Goal: Check status

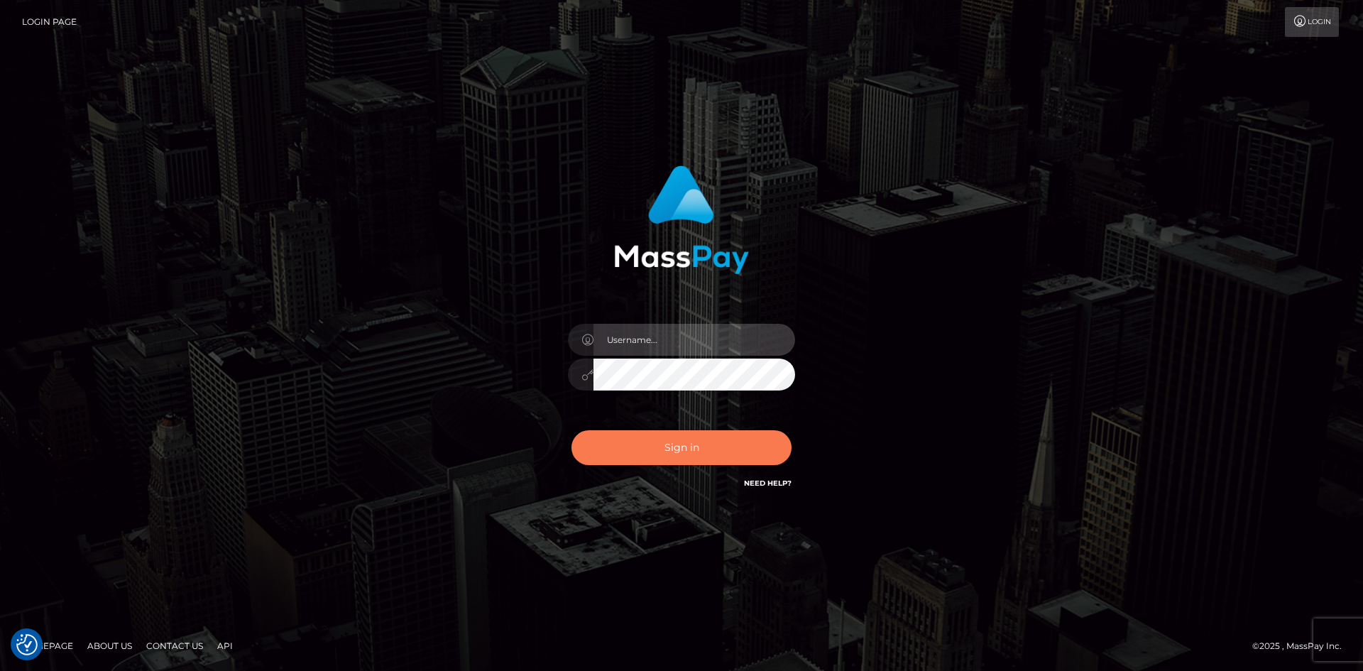
type input "[PERSON_NAME].ace"
click at [665, 441] on button "Sign in" at bounding box center [681, 447] width 220 height 35
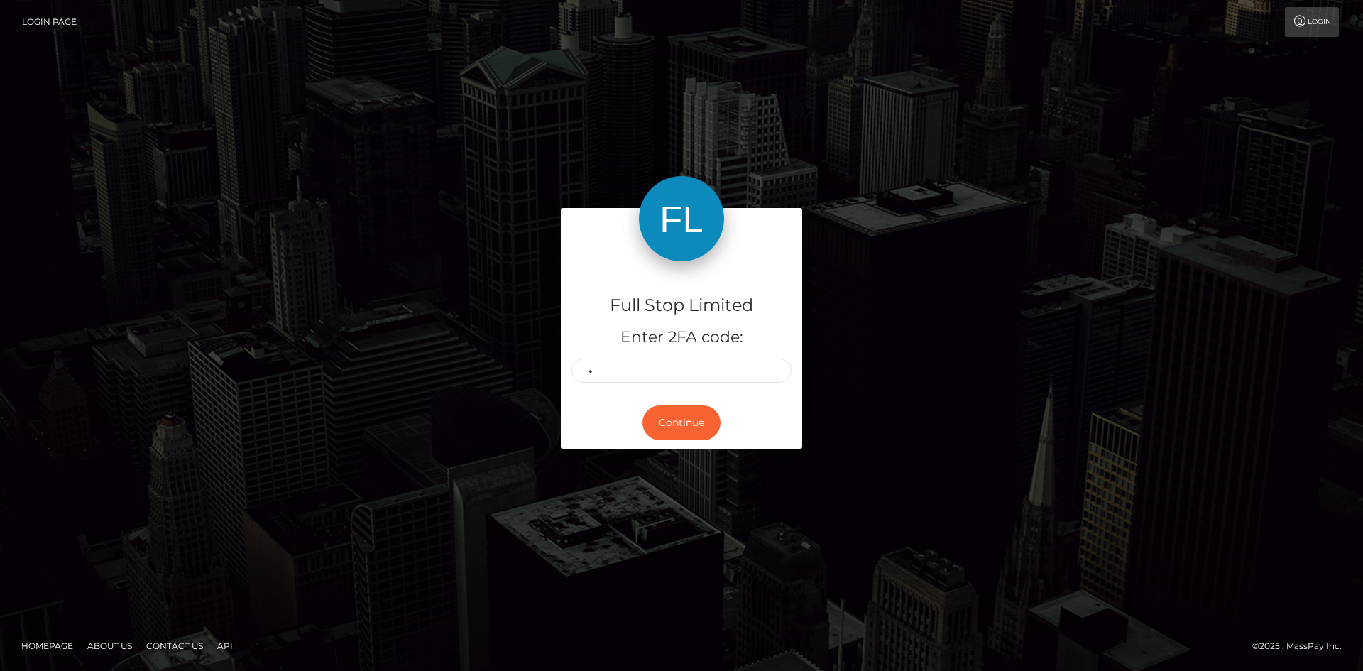
type input "1"
type input "4"
type input "6"
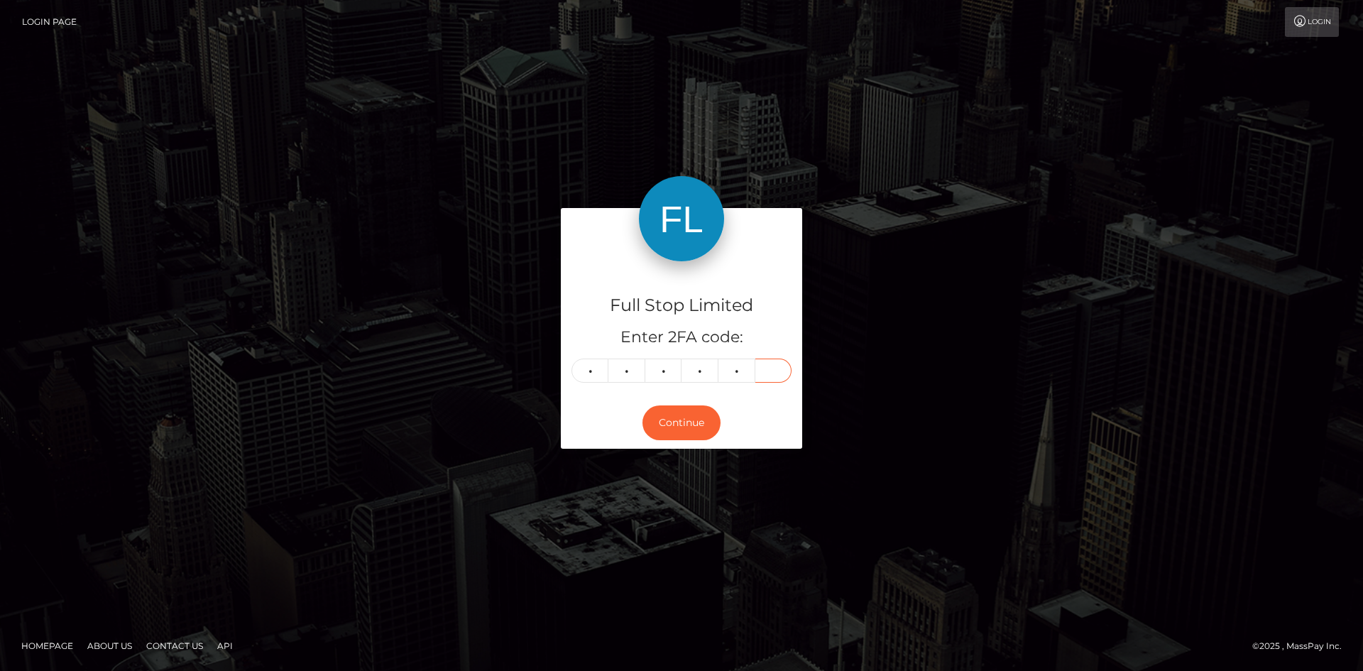
type input "0"
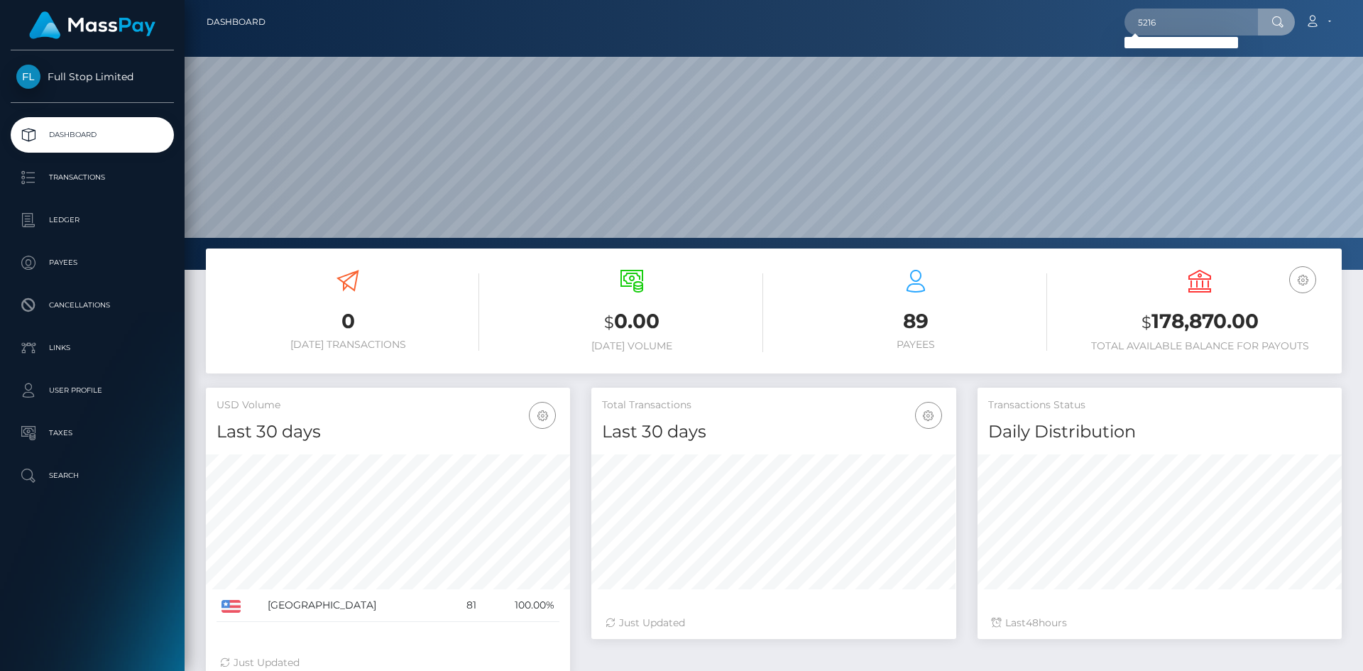
scroll to position [252, 365]
click at [1169, 21] on input "5216" at bounding box center [1190, 22] width 133 height 27
click at [1139, 20] on input "5216" at bounding box center [1190, 22] width 133 height 27
click at [1177, 23] on input "5216" at bounding box center [1190, 22] width 133 height 27
click at [1149, 21] on input "5216" at bounding box center [1190, 22] width 133 height 27
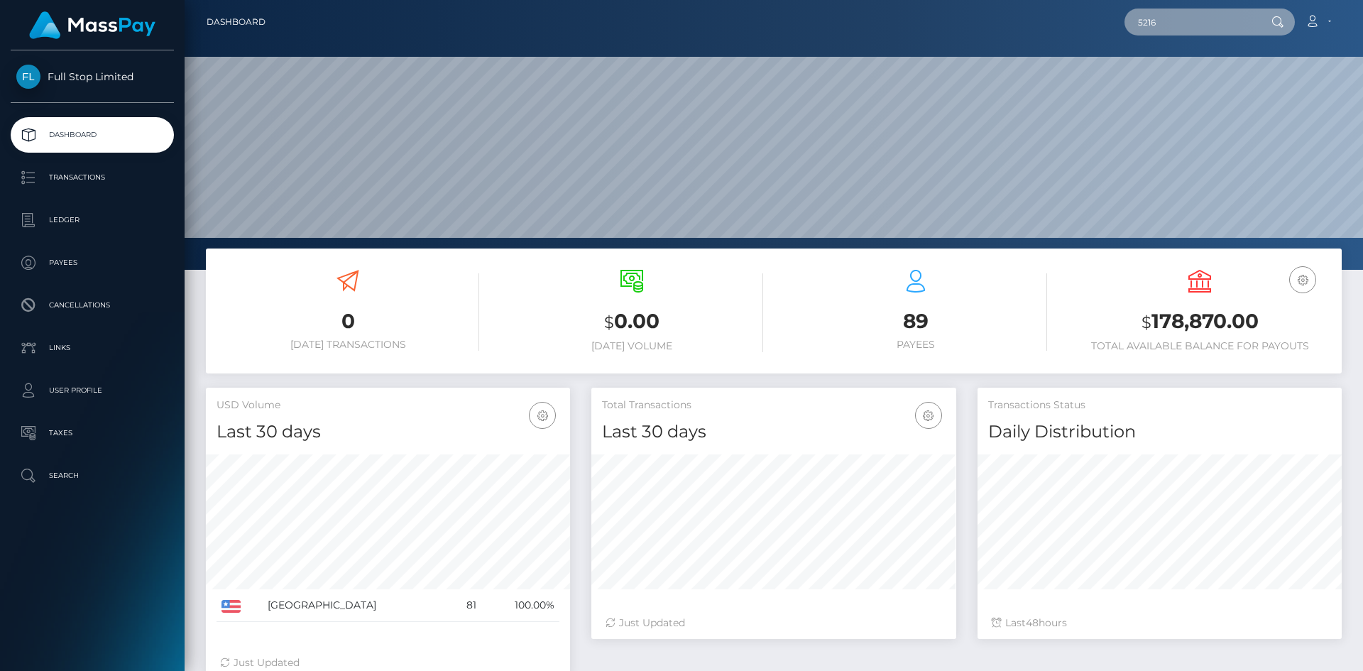
click at [1148, 21] on input "5216" at bounding box center [1190, 22] width 133 height 27
paste input "47"
click at [1141, 22] on input "5476" at bounding box center [1190, 22] width 133 height 27
click at [1123, 23] on div "5476 Loading... Loading... Account Edit Profile Logout" at bounding box center [809, 22] width 1064 height 30
paste input "23834490"
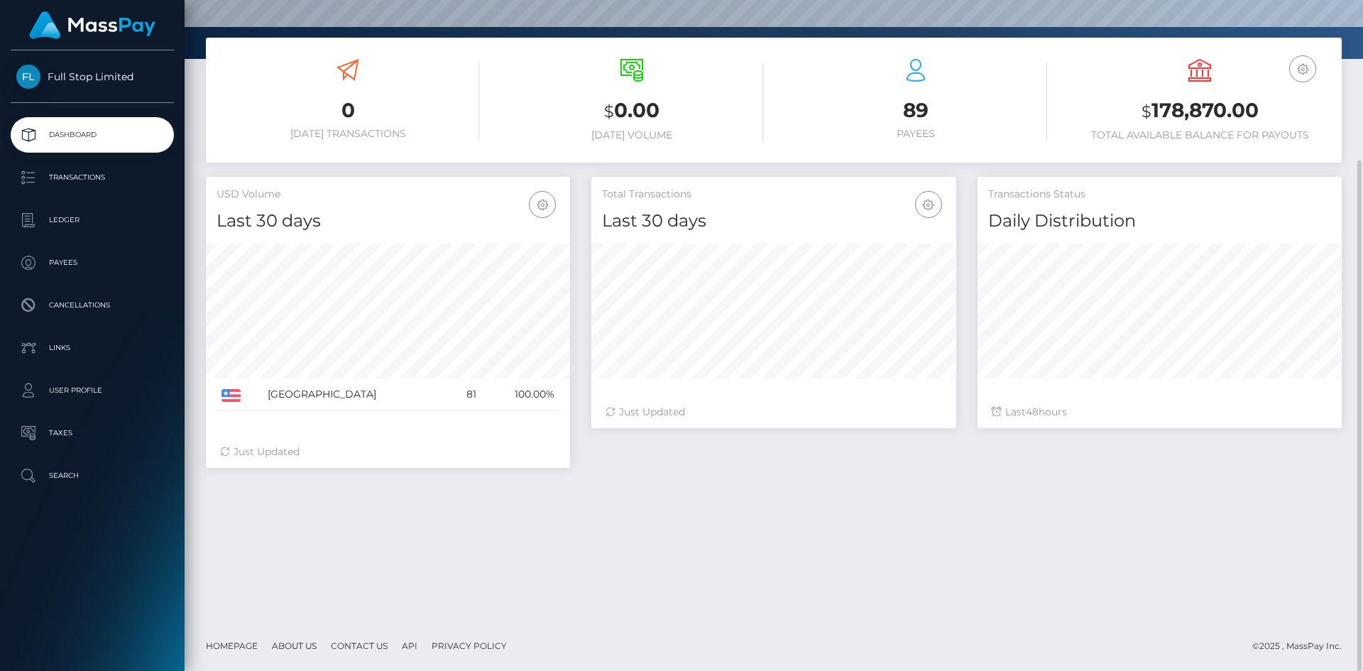
scroll to position [0, 0]
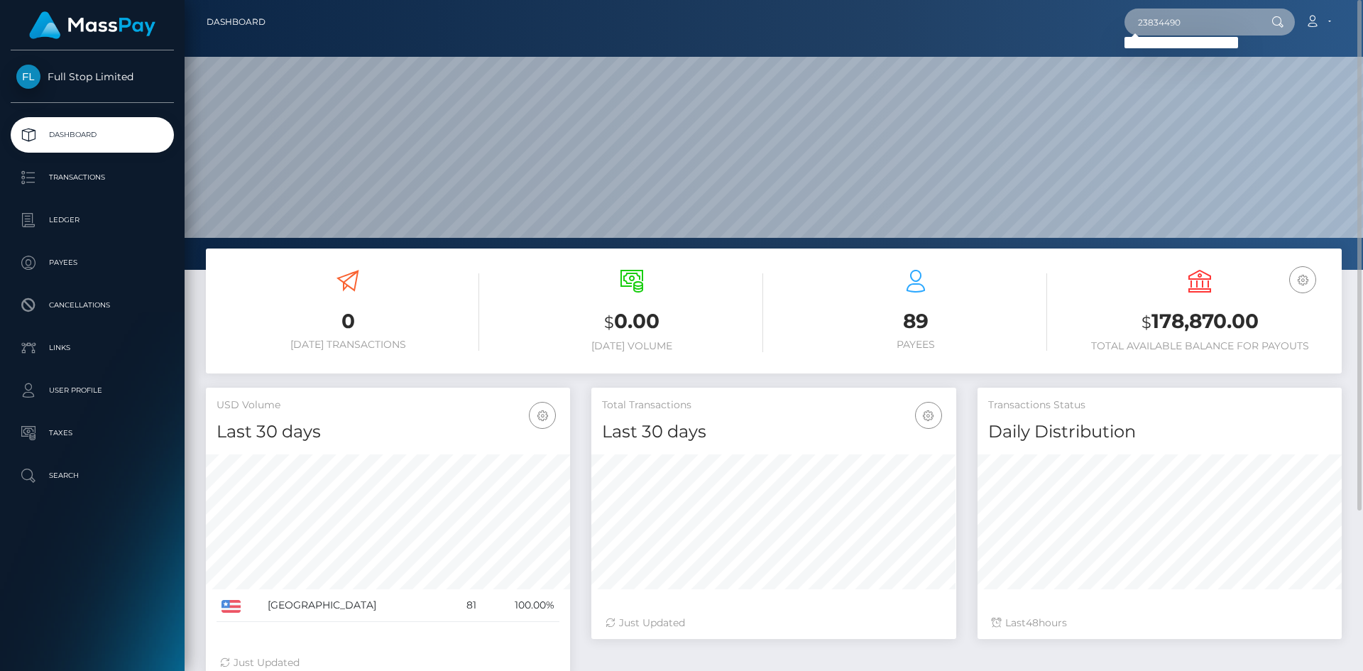
drag, startPoint x: 1186, startPoint y: 21, endPoint x: 1125, endPoint y: 23, distance: 61.0
click at [1125, 23] on div "23834490 Loading... Loading... Account Edit Profile Logout" at bounding box center [809, 22] width 1064 height 30
paste input "5476"
type input "5476"
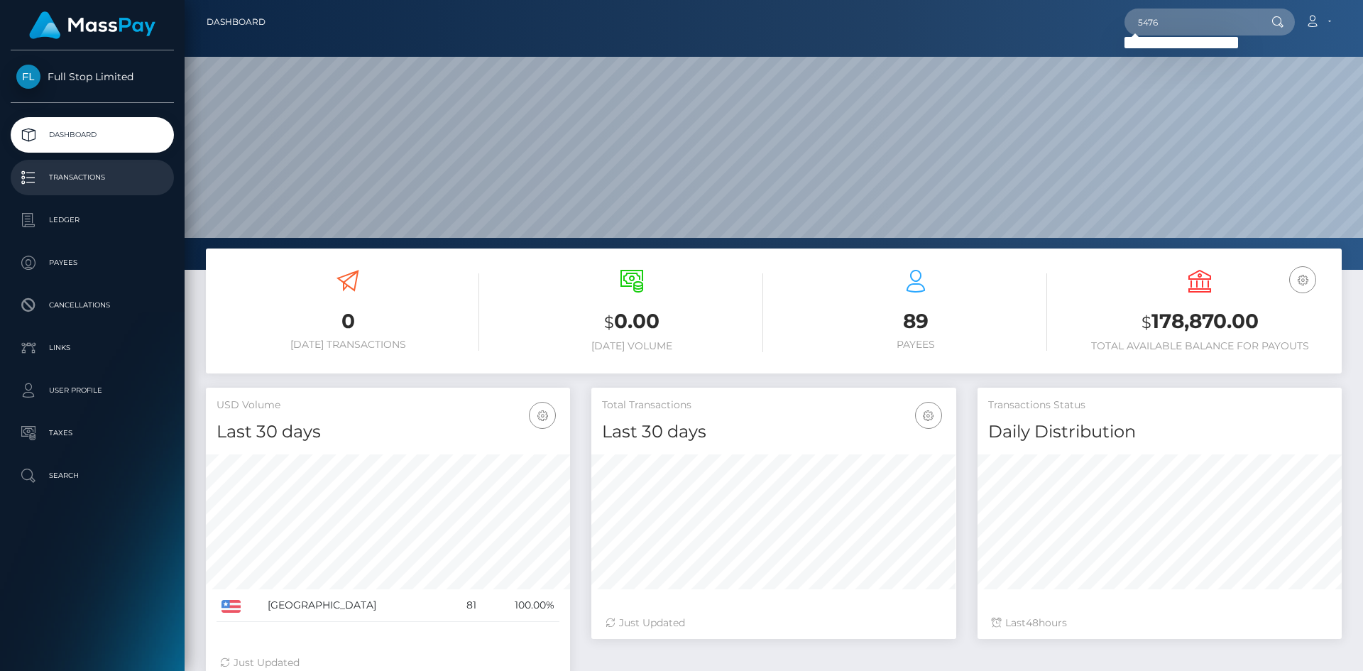
click at [124, 172] on p "Transactions" at bounding box center [92, 177] width 152 height 21
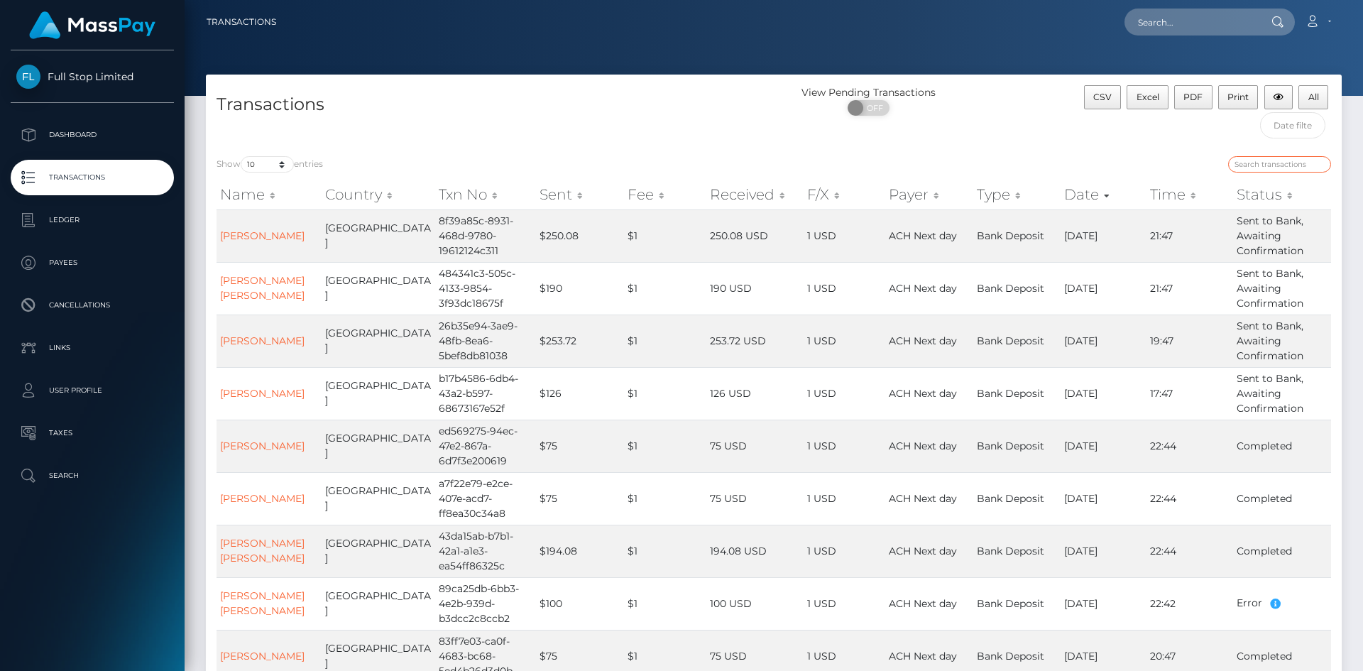
click at [1253, 164] on input "search" at bounding box center [1279, 164] width 103 height 16
paste input "5476"
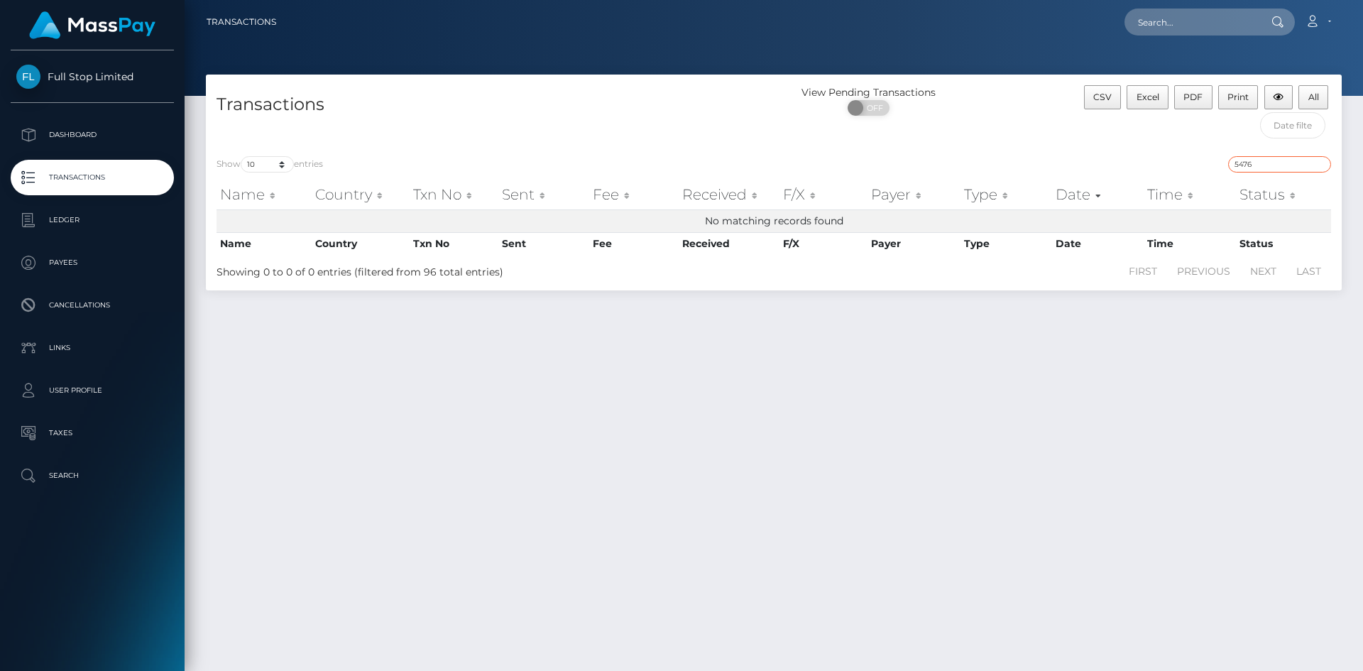
type input "5476"
